Goal: Task Accomplishment & Management: Use online tool/utility

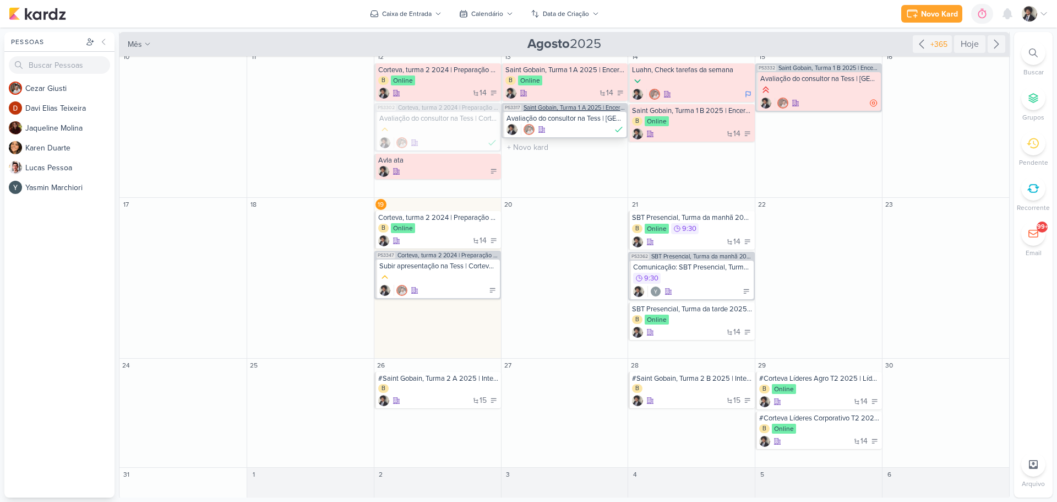
scroll to position [348, 0]
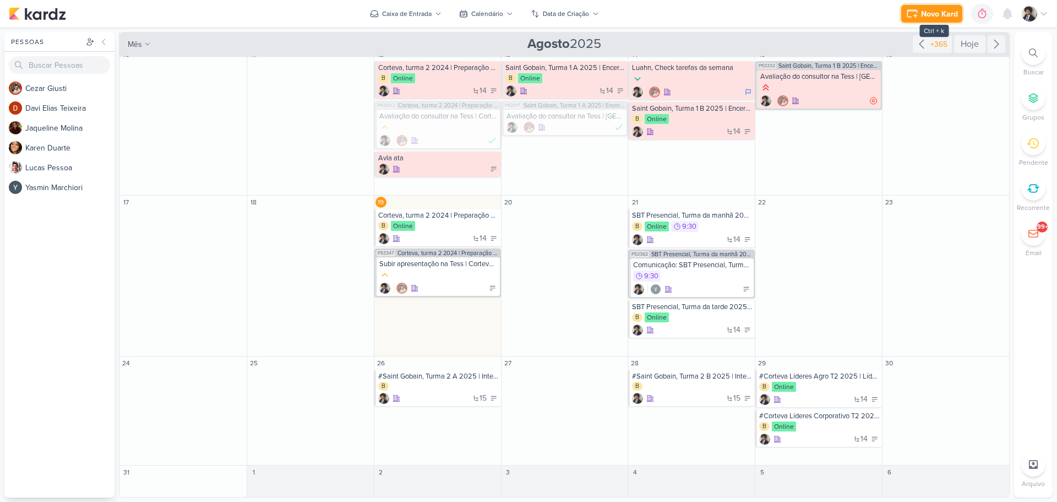
click at [941, 11] on div "Novo Kard" at bounding box center [939, 14] width 37 height 12
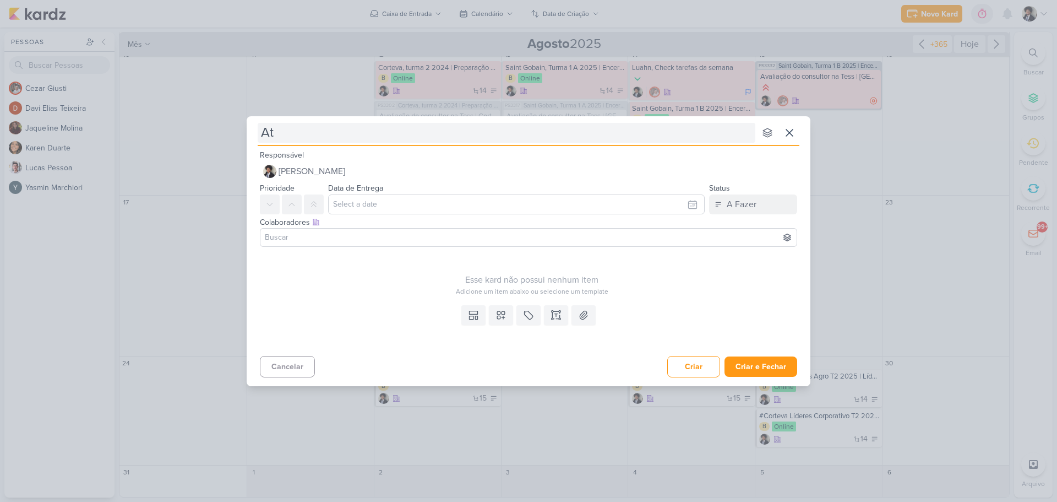
type input "Ata"
type input "[PERSON_NAME]"
type input "Ata Sma"
type input "[PERSON_NAME]"
type input "Ata Smartfit"
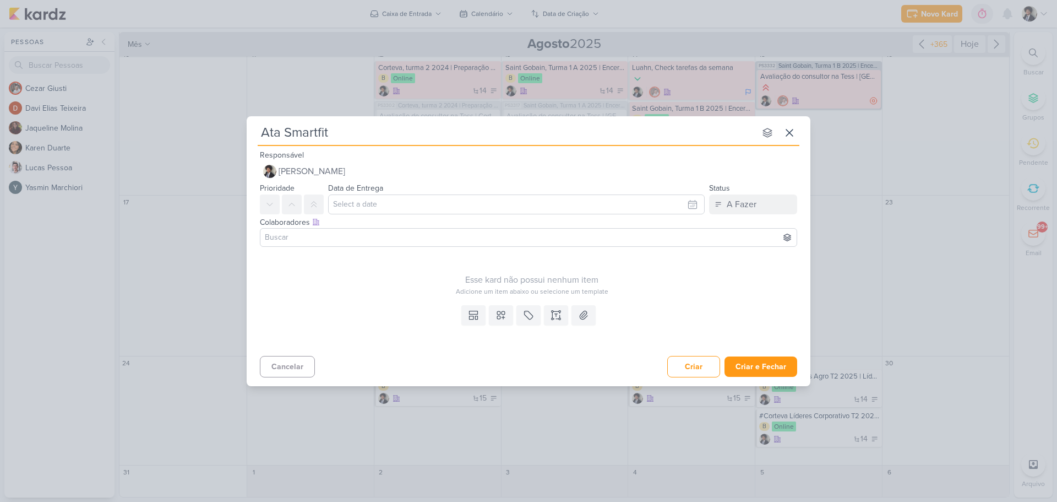
type input "Ata Smartfit"
click at [364, 208] on input "text" at bounding box center [516, 204] width 377 height 20
click at [625, 312] on div "19" at bounding box center [621, 309] width 17 height 17
type input "[DATE] 23:59"
click at [385, 263] on div "Esse kard não possui nenhum item Adicione um item abaixo ou selecione um templa…" at bounding box center [532, 273] width 544 height 45
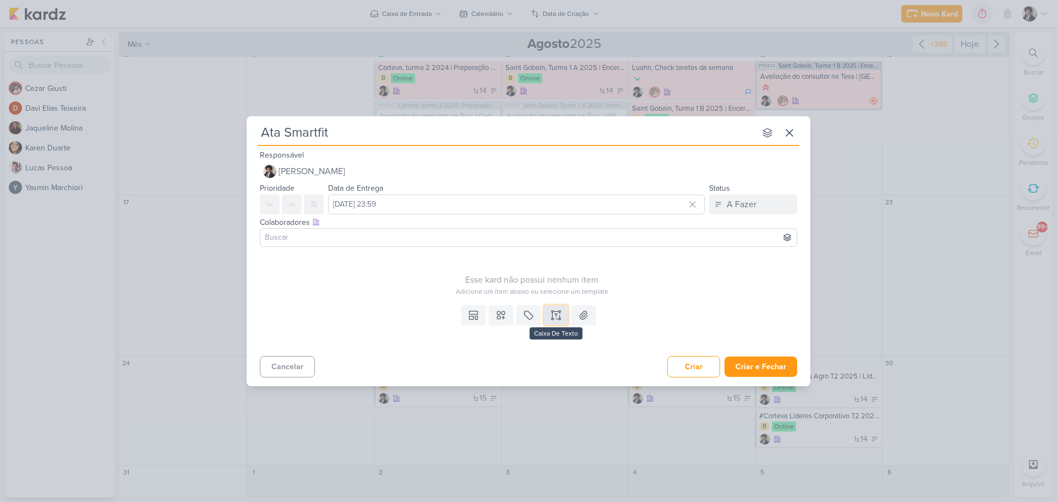
click at [556, 319] on icon at bounding box center [556, 314] width 11 height 11
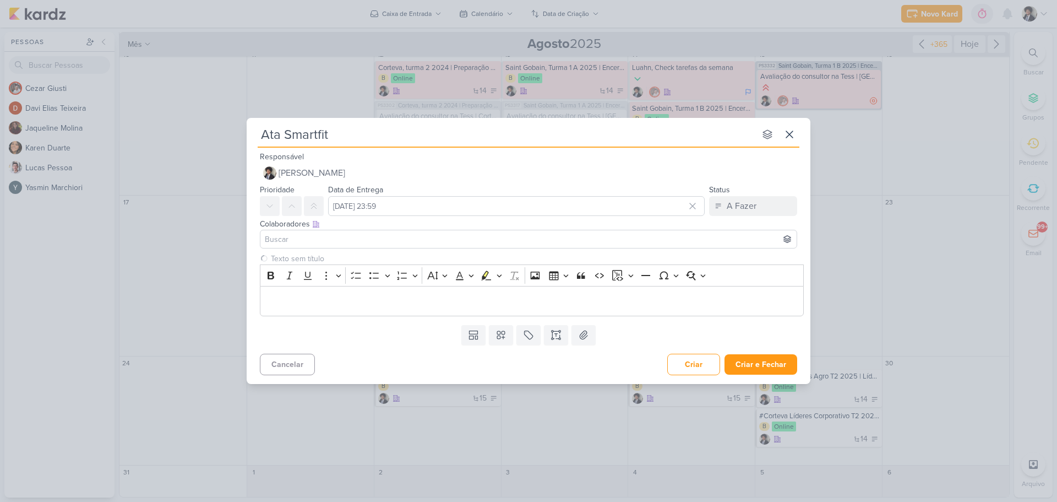
click at [284, 135] on input "Ata Smartfit" at bounding box center [507, 134] width 498 height 20
click at [366, 135] on input "Ata | Smartfit" at bounding box center [507, 134] width 498 height 20
type input "Ata | Smartfit"
click at [307, 298] on p "Editor editing area: main" at bounding box center [532, 300] width 532 height 13
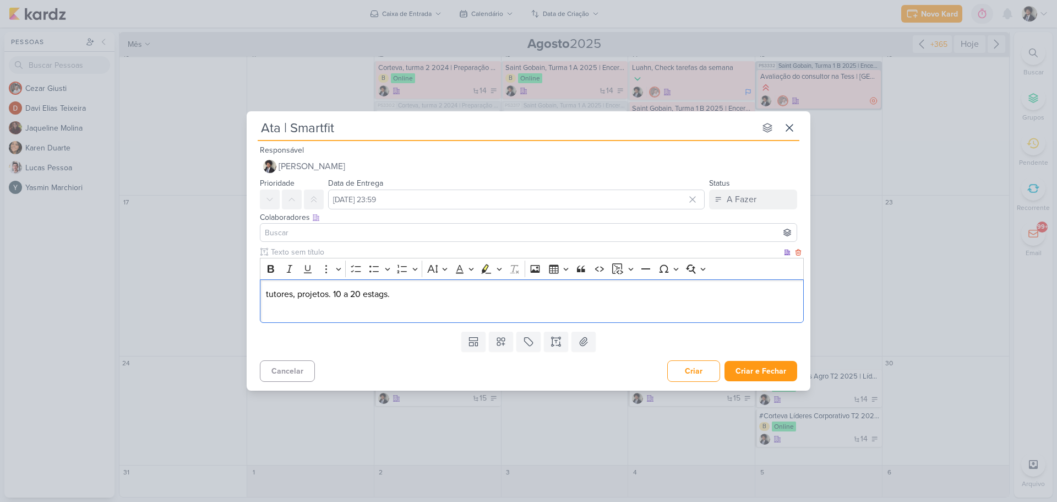
click at [416, 298] on p "tutores, projetos. 10 a 20 estags." at bounding box center [532, 293] width 532 height 13
click at [332, 303] on p "Encontros" at bounding box center [532, 307] width 532 height 13
click at [279, 313] on p "Encontros presenciais." at bounding box center [532, 307] width 532 height 13
click at [276, 316] on div "tutores, projetos. 10 a 20 estags. Encontros presenciais." at bounding box center [532, 300] width 544 height 43
click at [372, 311] on p "Encontros presenciais." at bounding box center [532, 307] width 532 height 13
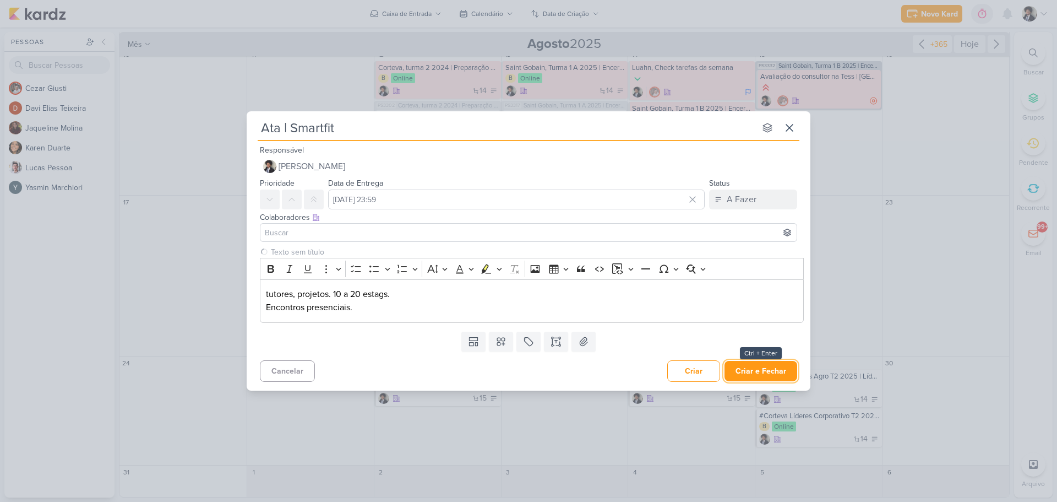
drag, startPoint x: 755, startPoint y: 368, endPoint x: 786, endPoint y: 347, distance: 36.8
click at [759, 368] on button "Criar e Fechar" at bounding box center [761, 371] width 73 height 20
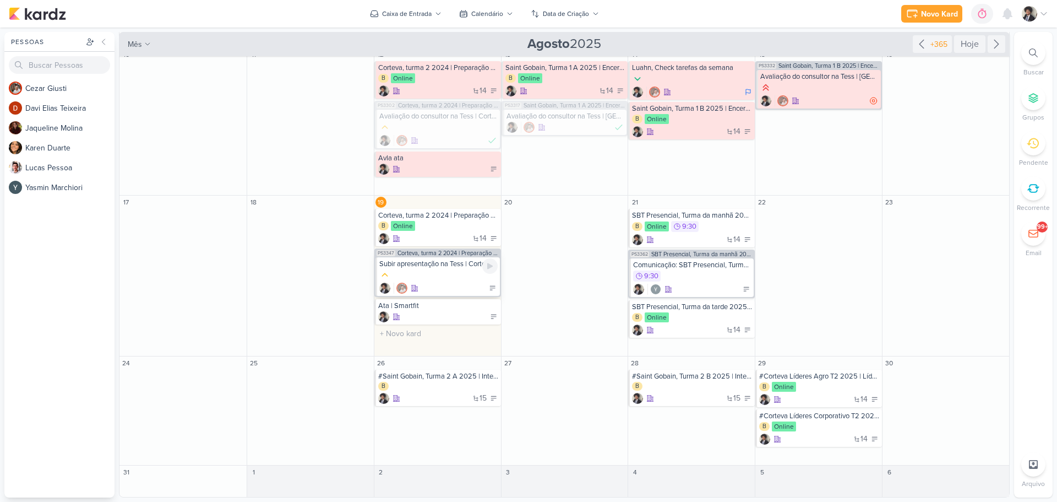
click at [446, 278] on div at bounding box center [438, 275] width 118 height 12
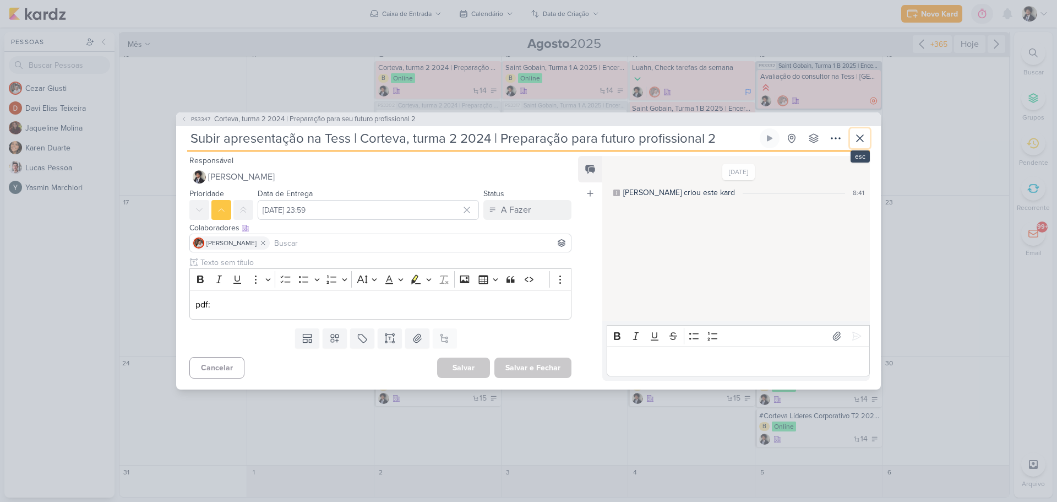
click at [862, 139] on icon at bounding box center [859, 138] width 13 height 13
